Goal: Task Accomplishment & Management: Manage account settings

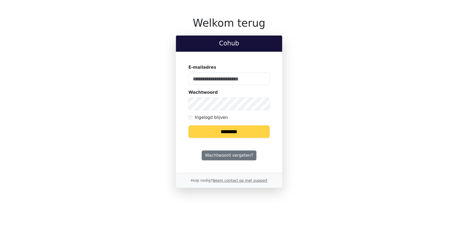
type input "**********"
click at [208, 130] on input "********" at bounding box center [229, 131] width 81 height 13
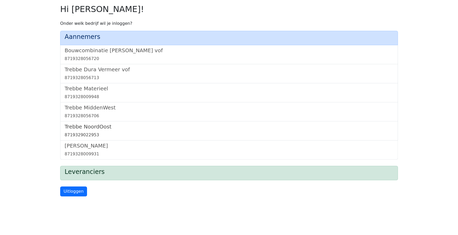
click at [98, 127] on h5 "Trebbe NoordOost" at bounding box center [229, 126] width 329 height 6
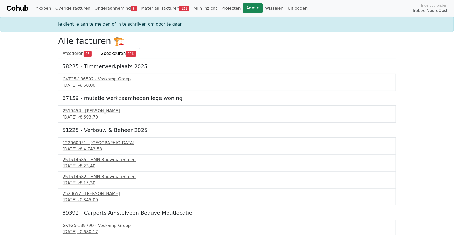
click at [243, 8] on link "Admin" at bounding box center [253, 8] width 20 height 10
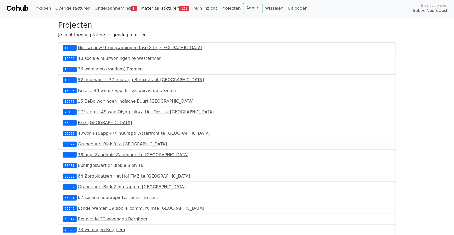
click at [157, 8] on link "Materiaal facturen 131" at bounding box center [165, 8] width 52 height 10
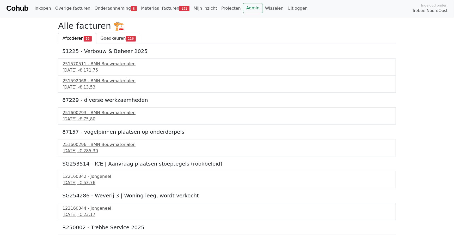
click at [114, 38] on span "Goedkeuren" at bounding box center [113, 38] width 25 height 5
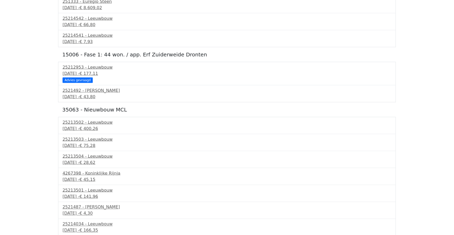
scroll to position [1304, 0]
click at [83, 72] on div "15 september 2025 - € 177,11" at bounding box center [227, 74] width 329 height 6
click at [74, 95] on div "17 september 2025 - € 43,80" at bounding box center [227, 97] width 329 height 6
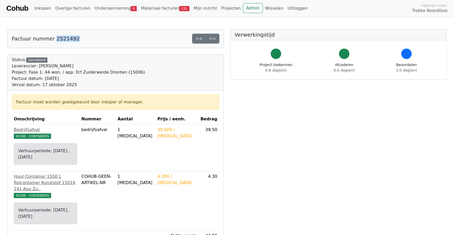
drag, startPoint x: 52, startPoint y: 37, endPoint x: 70, endPoint y: 41, distance: 18.6
click at [70, 41] on h5 "Factuur nummer 2521492" at bounding box center [46, 38] width 68 height 6
drag, startPoint x: 70, startPoint y: 41, endPoint x: 68, endPoint y: 39, distance: 2.7
copy h5 "2521492"
click at [243, 11] on link "Admin" at bounding box center [253, 8] width 20 height 10
